Goal: Transaction & Acquisition: Purchase product/service

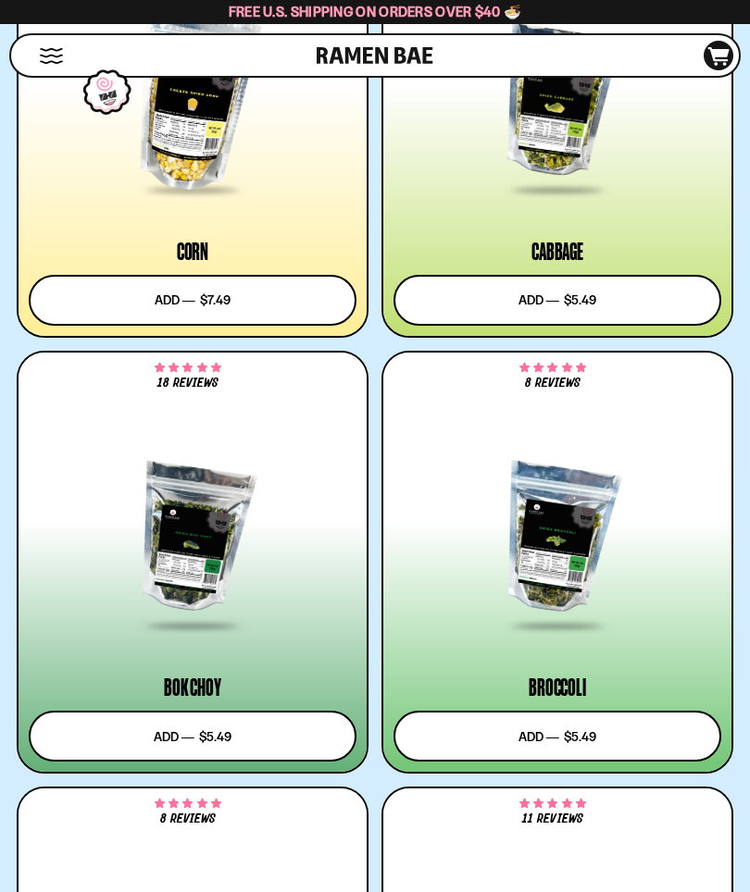
scroll to position [5690, 0]
click at [190, 537] on div at bounding box center [193, 539] width 328 height 180
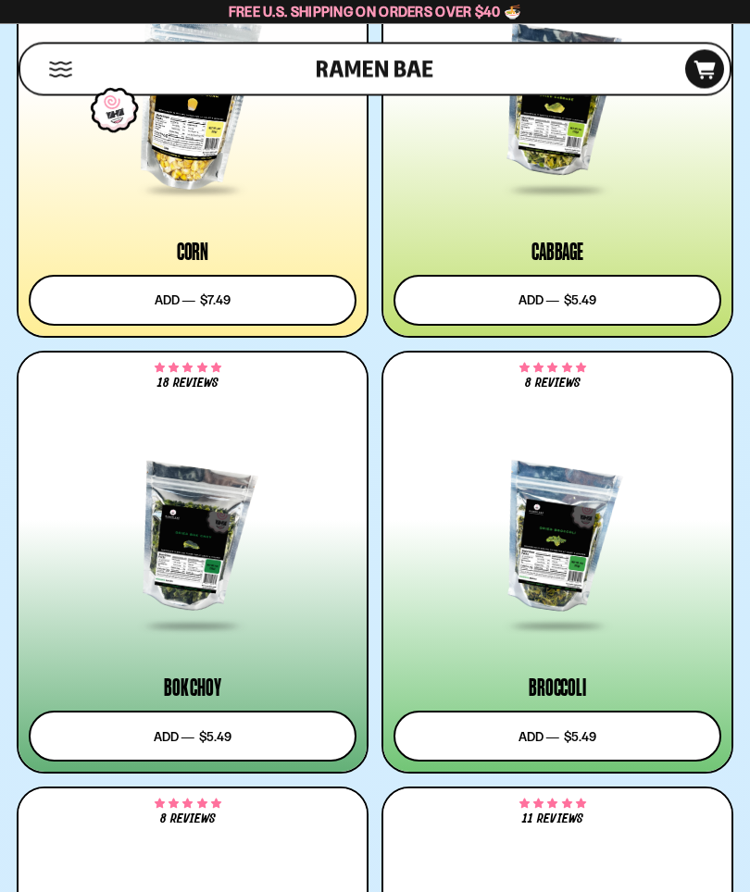
scroll to position [5691, 0]
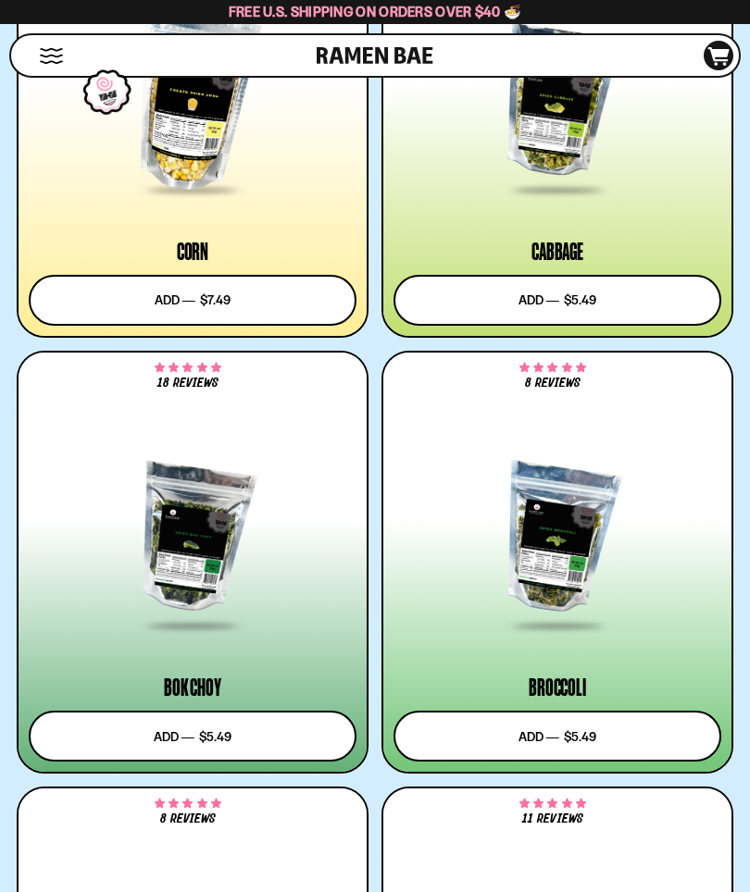
click at [92, 546] on div at bounding box center [193, 538] width 328 height 180
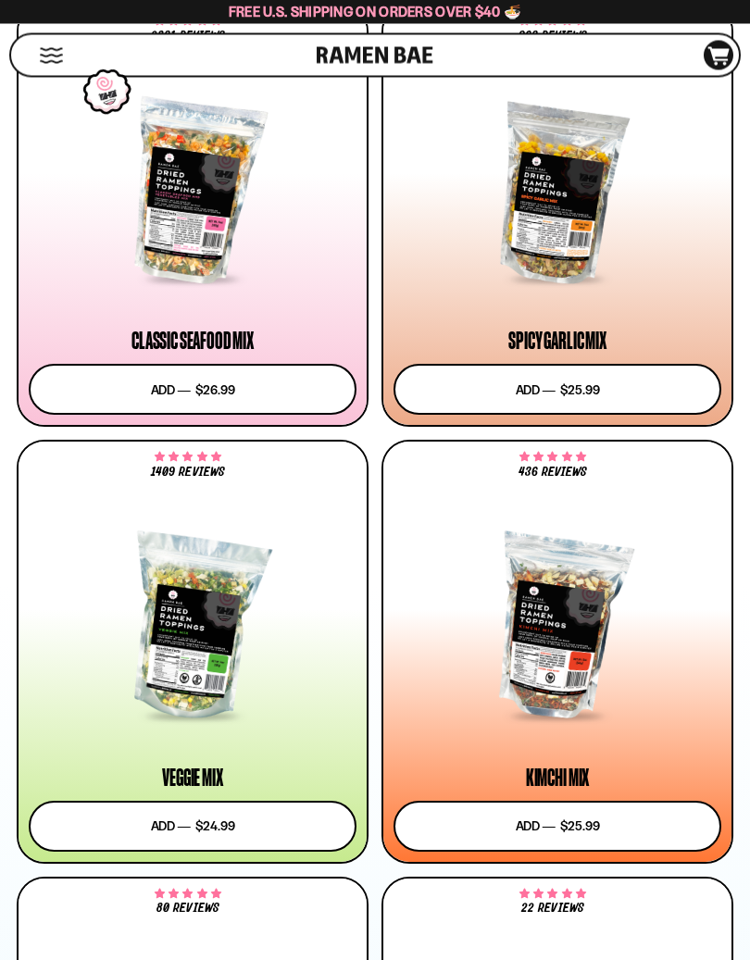
scroll to position [1239, 0]
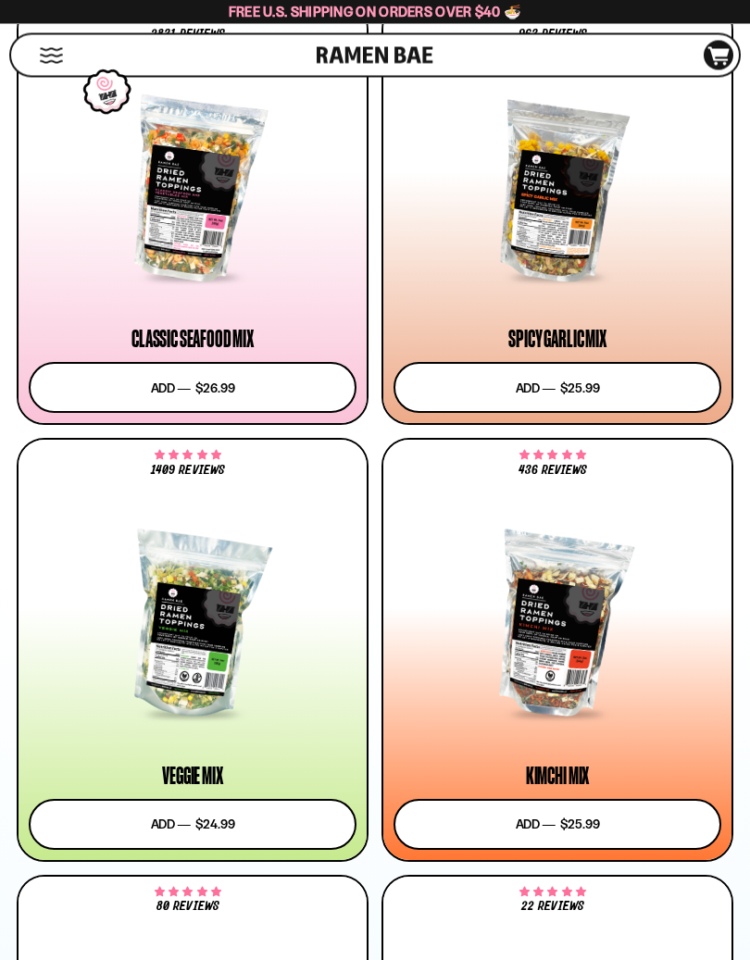
click at [186, 617] on div at bounding box center [193, 627] width 328 height 180
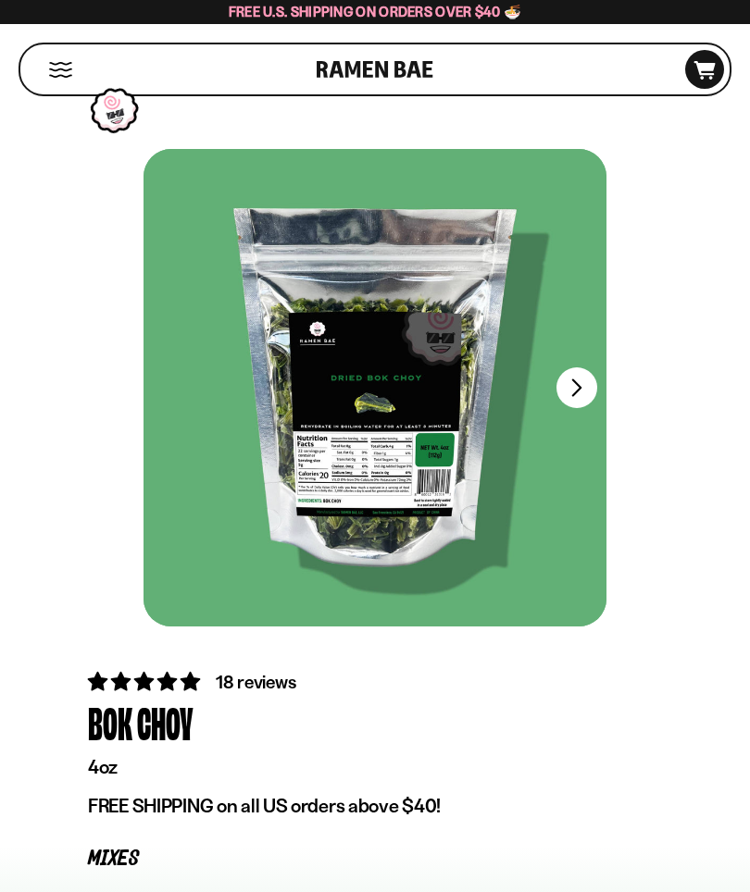
click at [583, 392] on button "FADCB6FD-DFAB-4417-9F21-029242090B77" at bounding box center [576, 387] width 41 height 41
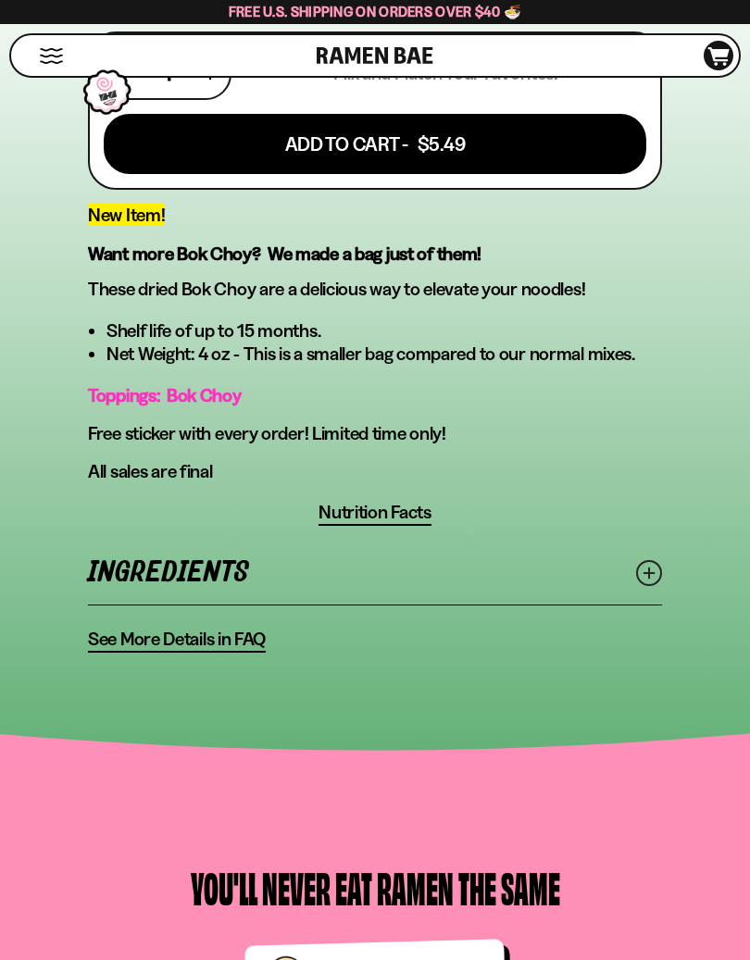
scroll to position [915, 0]
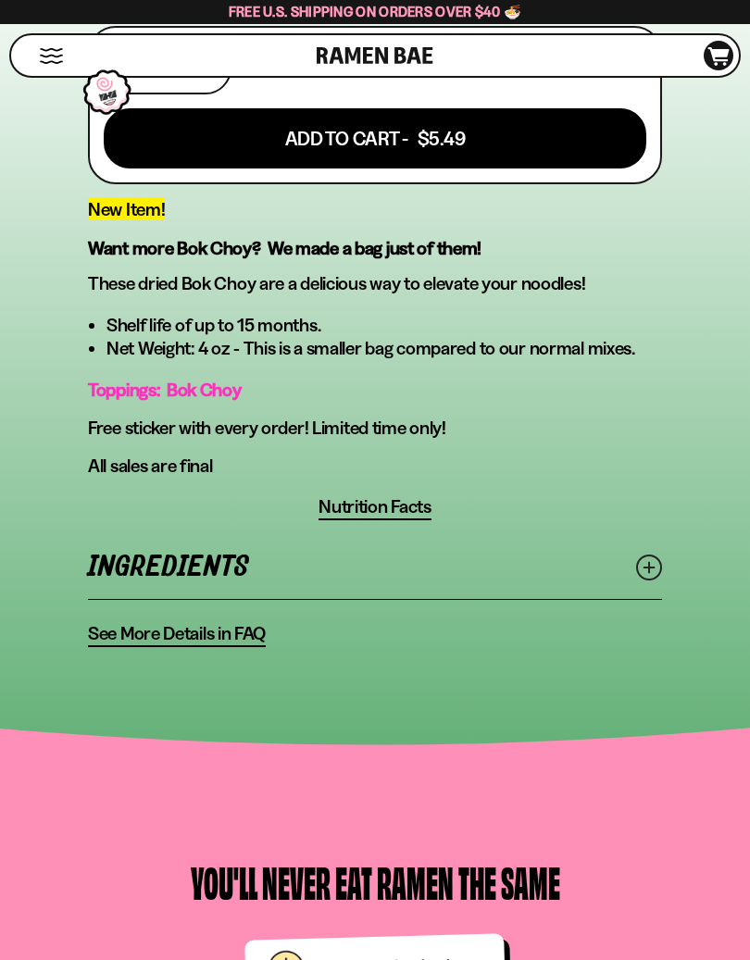
click at [368, 514] on span "Nutrition Facts" at bounding box center [374, 506] width 113 height 23
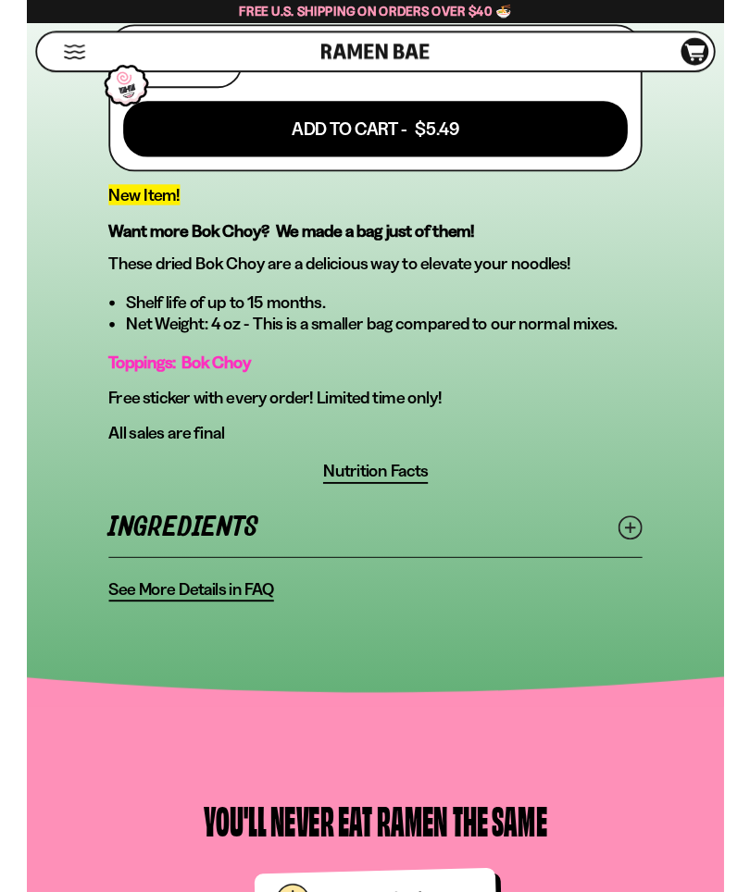
scroll to position [0, 0]
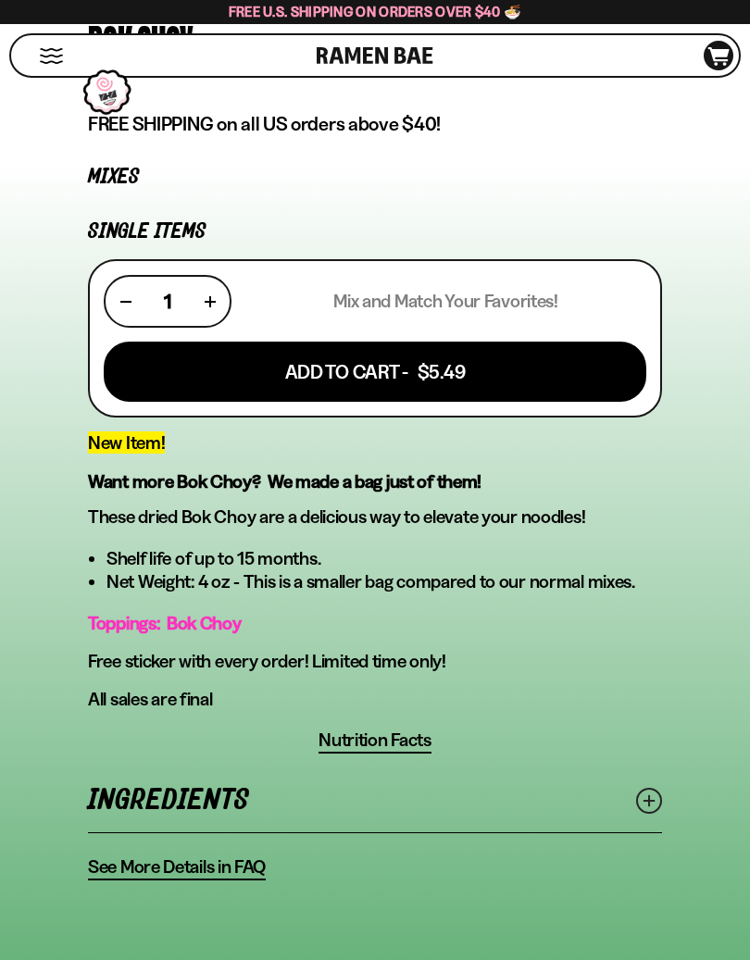
scroll to position [800, 0]
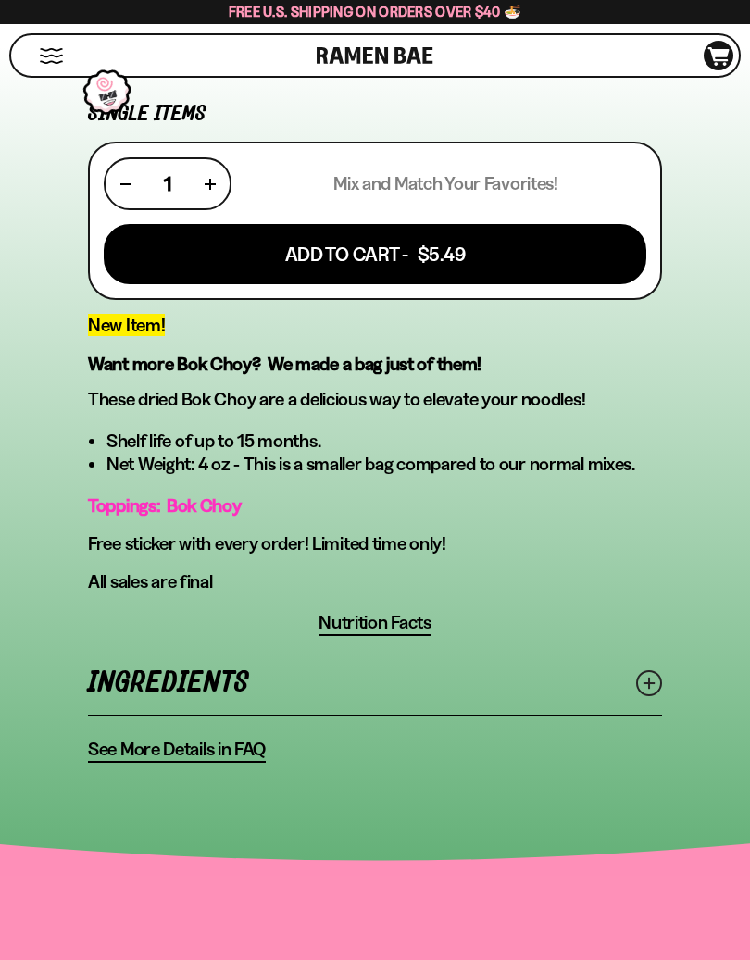
click at [152, 752] on span "See More Details in FAQ" at bounding box center [177, 749] width 178 height 23
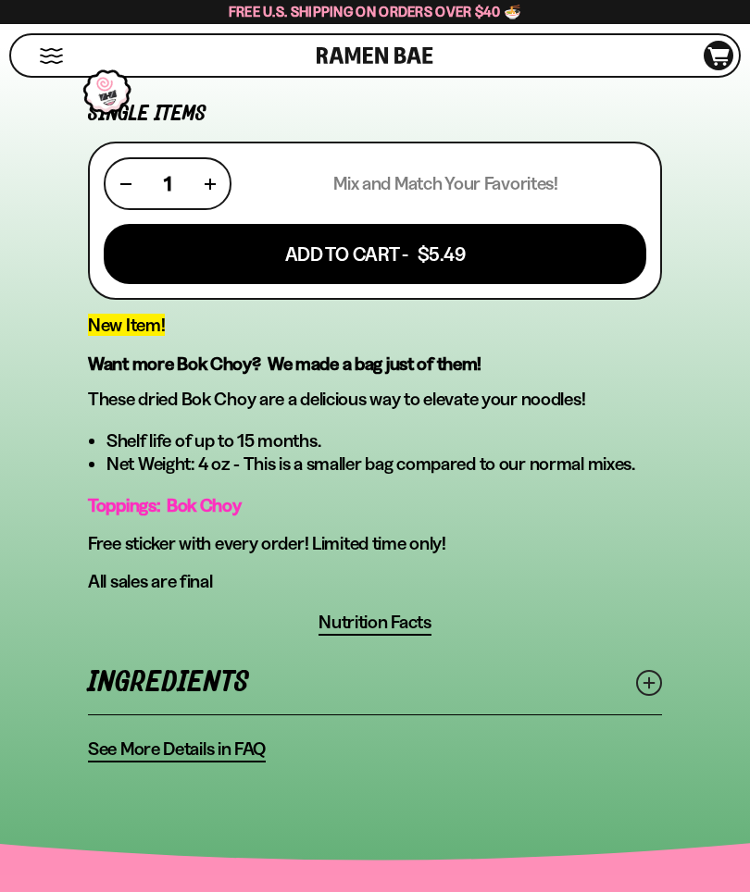
click at [133, 678] on link "Ingredients" at bounding box center [375, 683] width 574 height 64
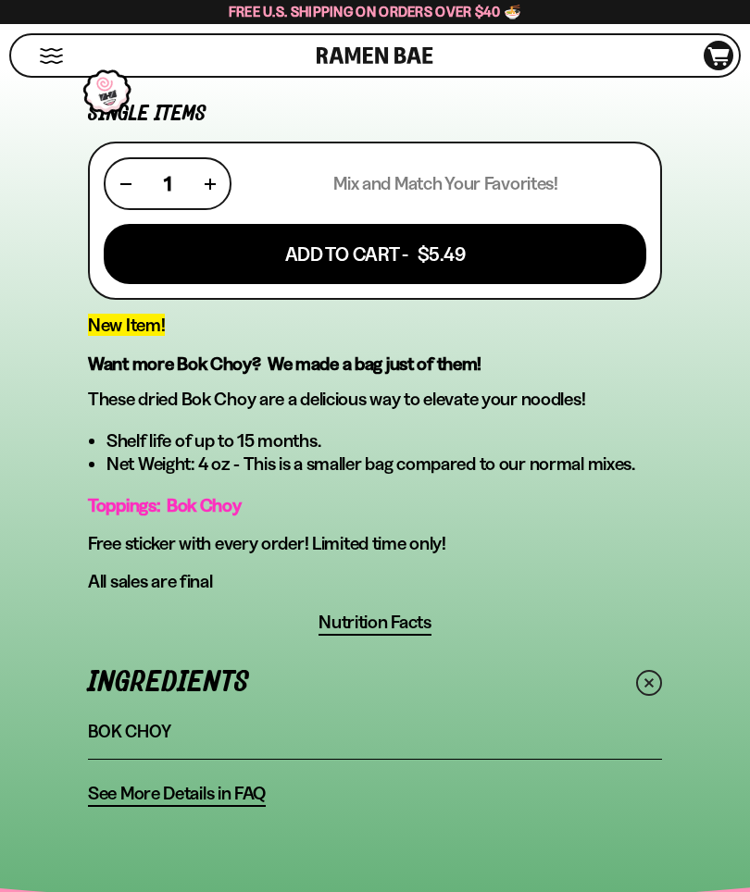
click at [303, 244] on button "Add To Cart - $5.49" at bounding box center [375, 254] width 542 height 60
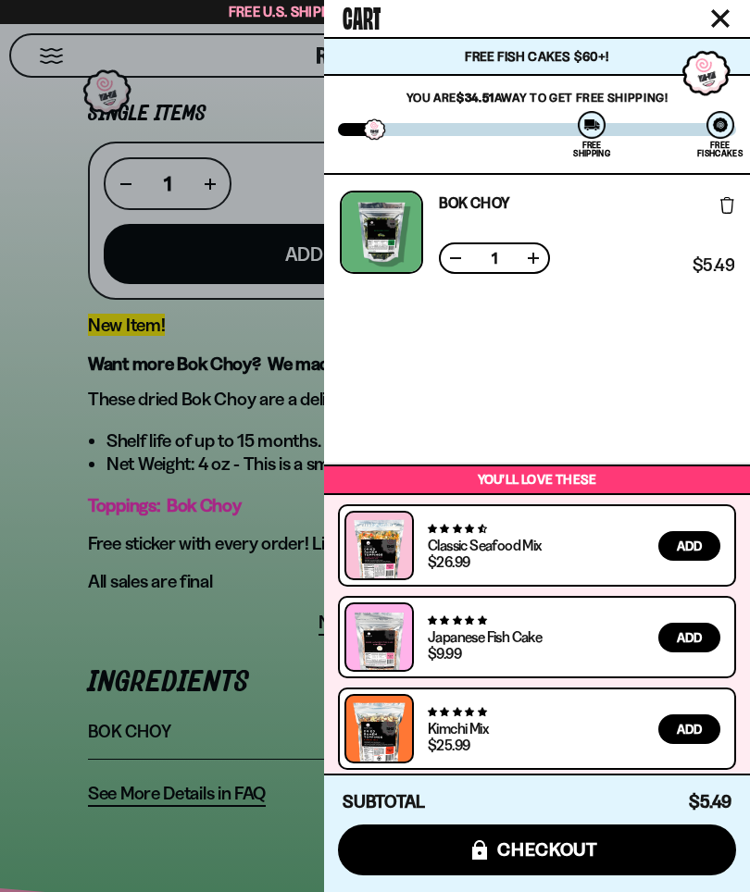
click at [710, 14] on button "Close cart" at bounding box center [720, 19] width 28 height 28
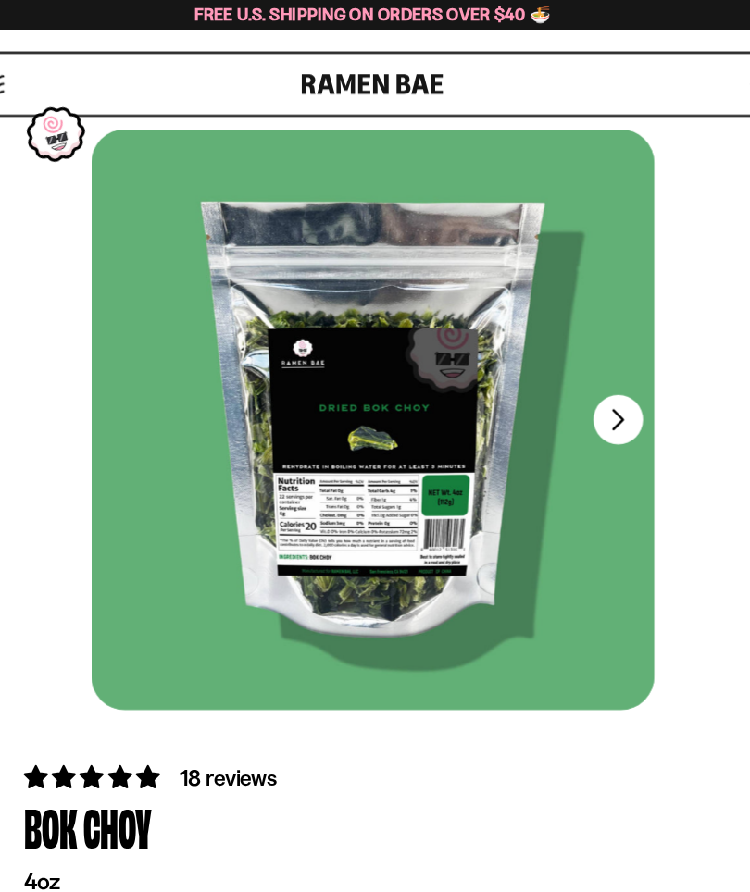
scroll to position [0, 0]
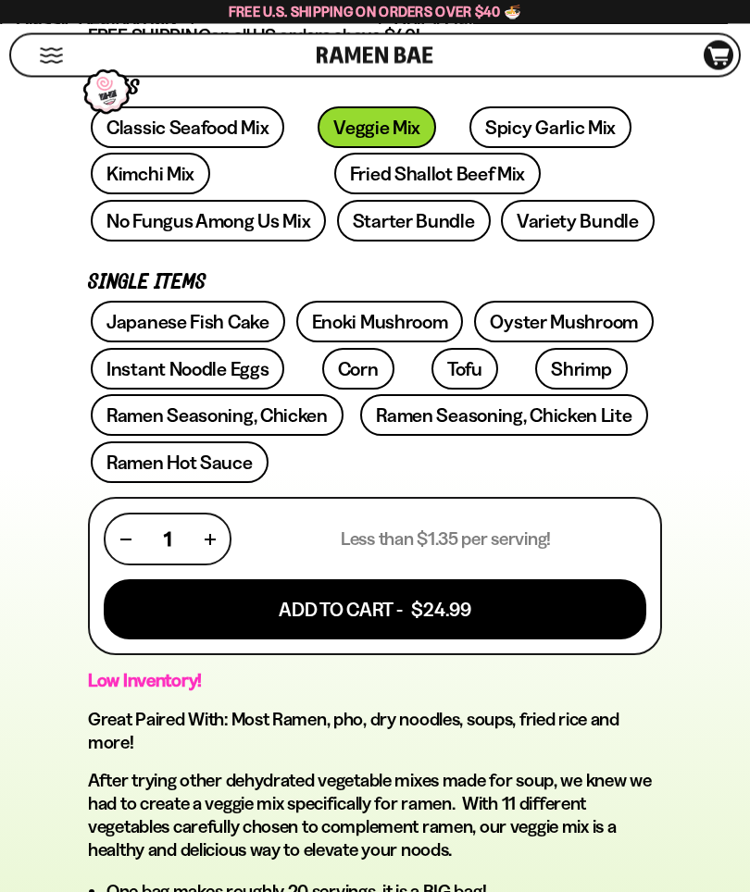
scroll to position [769, 0]
click at [320, 610] on button "Add To Cart - $24.99" at bounding box center [375, 609] width 542 height 60
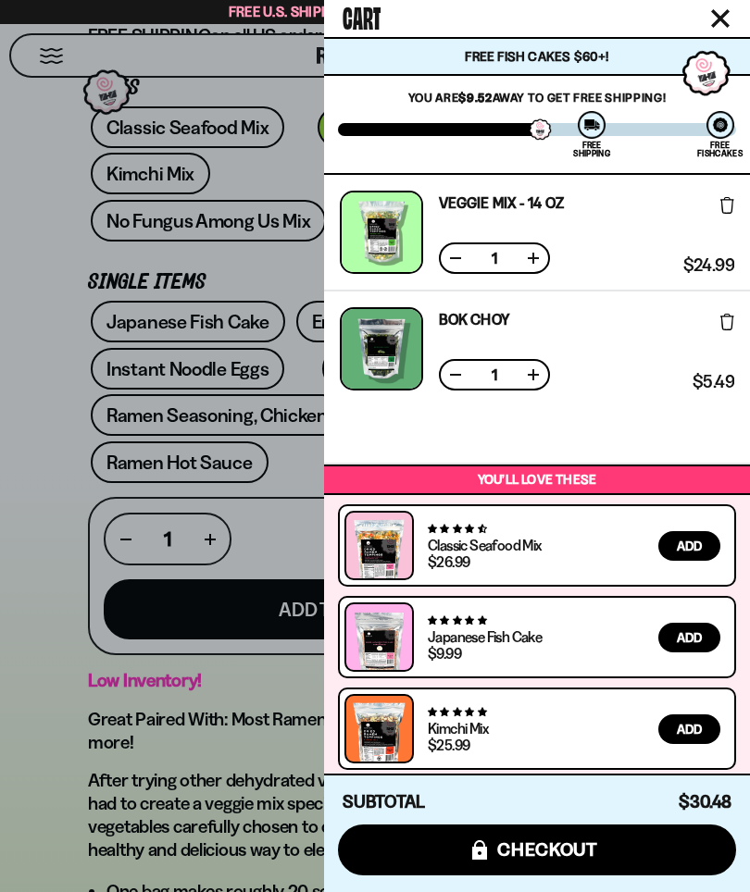
click at [711, 16] on icon "Close cart" at bounding box center [720, 18] width 19 height 19
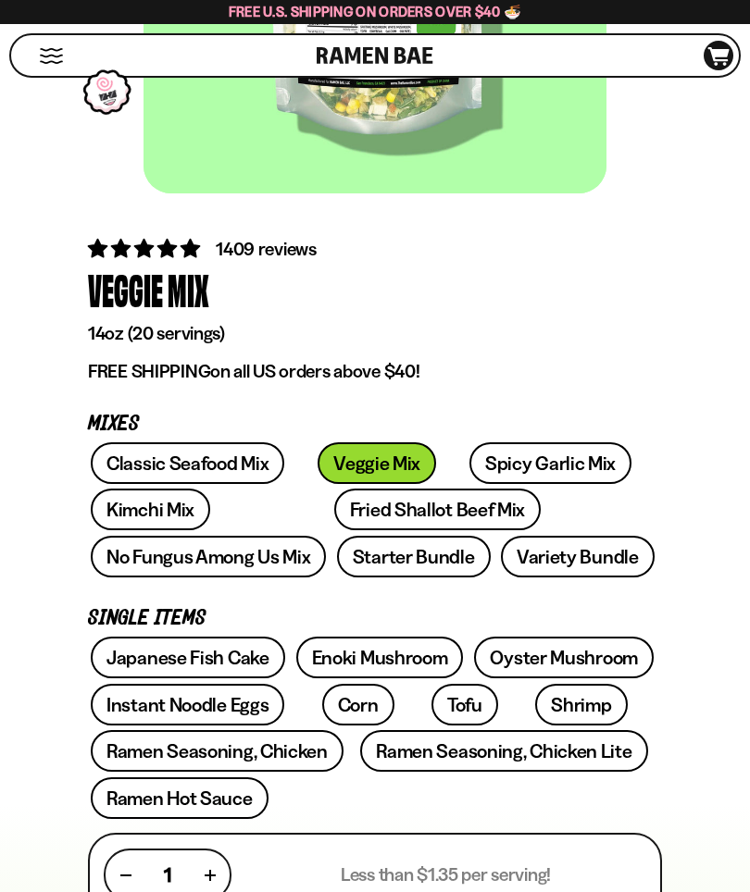
scroll to position [429, 0]
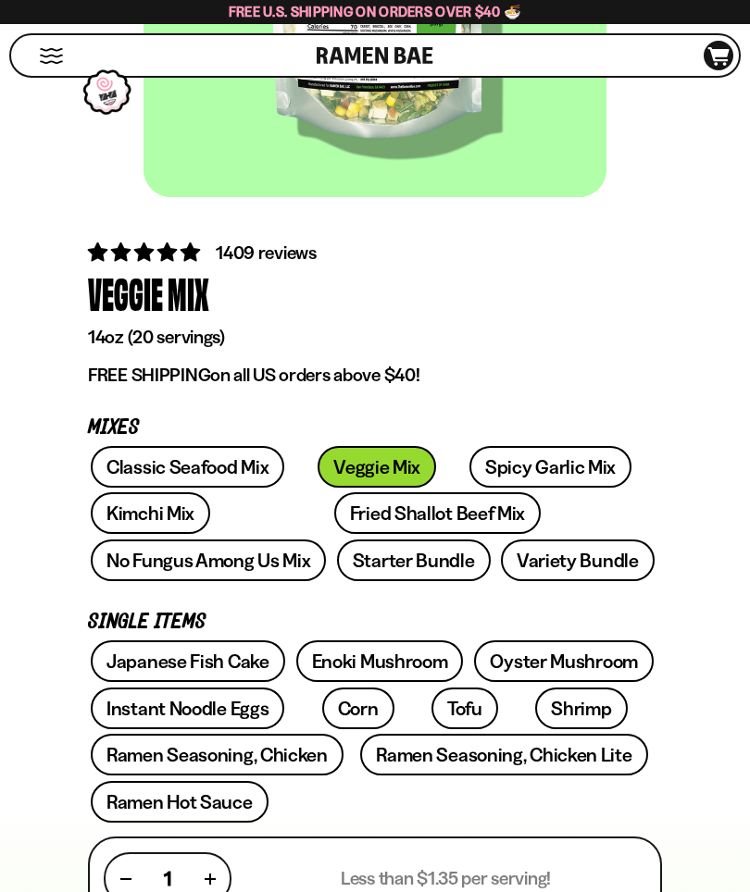
click at [715, 56] on icon at bounding box center [718, 56] width 21 height 19
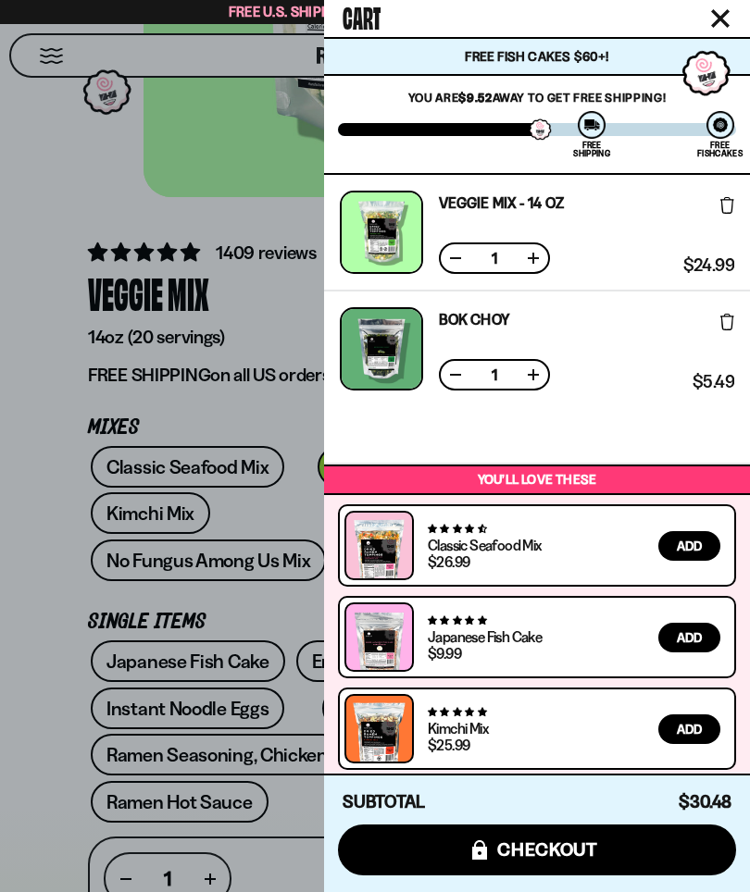
click at [462, 367] on button at bounding box center [455, 375] width 19 height 19
